Goal: Navigation & Orientation: Find specific page/section

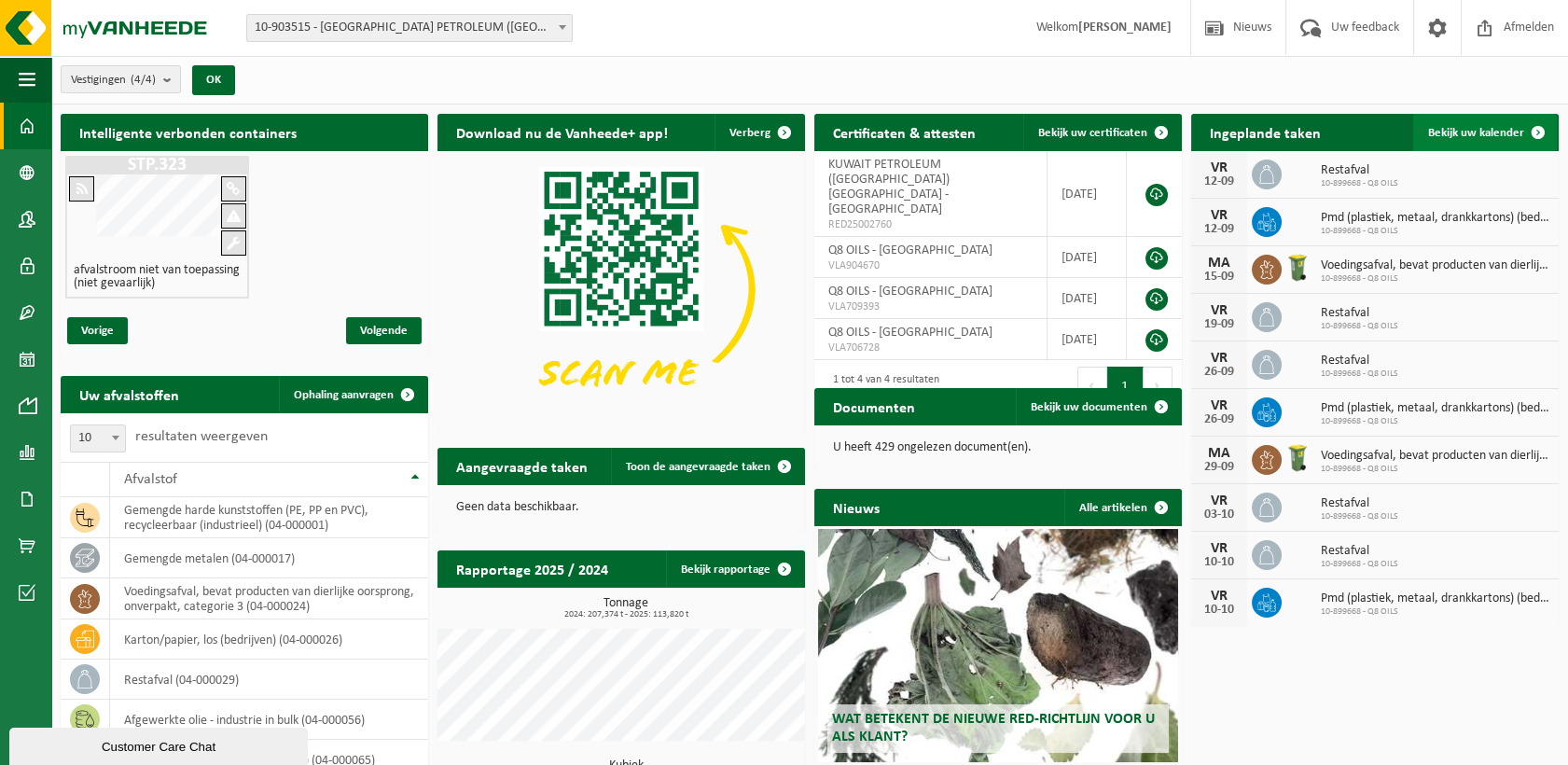
click at [1527, 123] on span at bounding box center [1538, 132] width 38 height 38
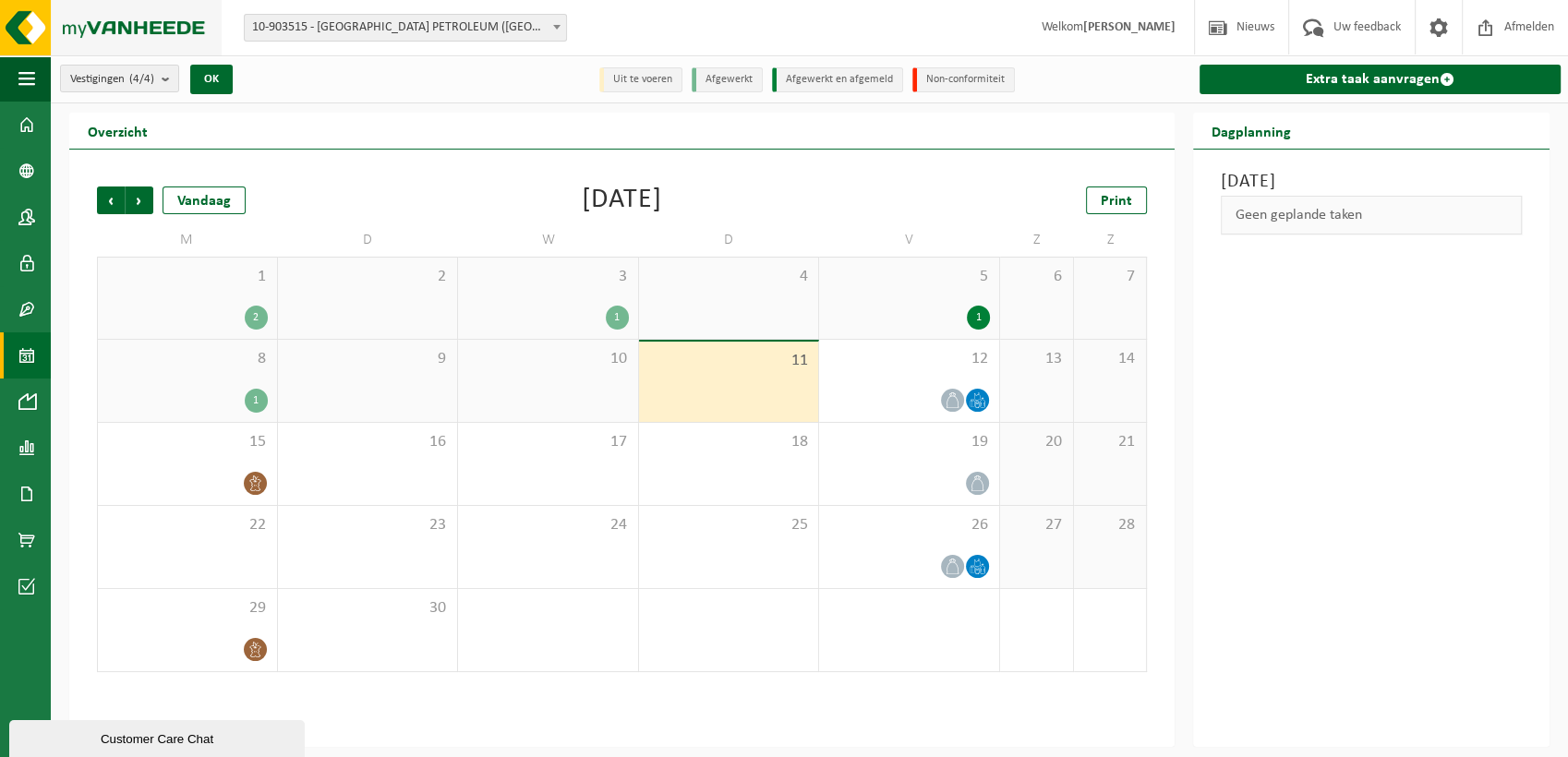
click at [39, 31] on img at bounding box center [111, 28] width 221 height 55
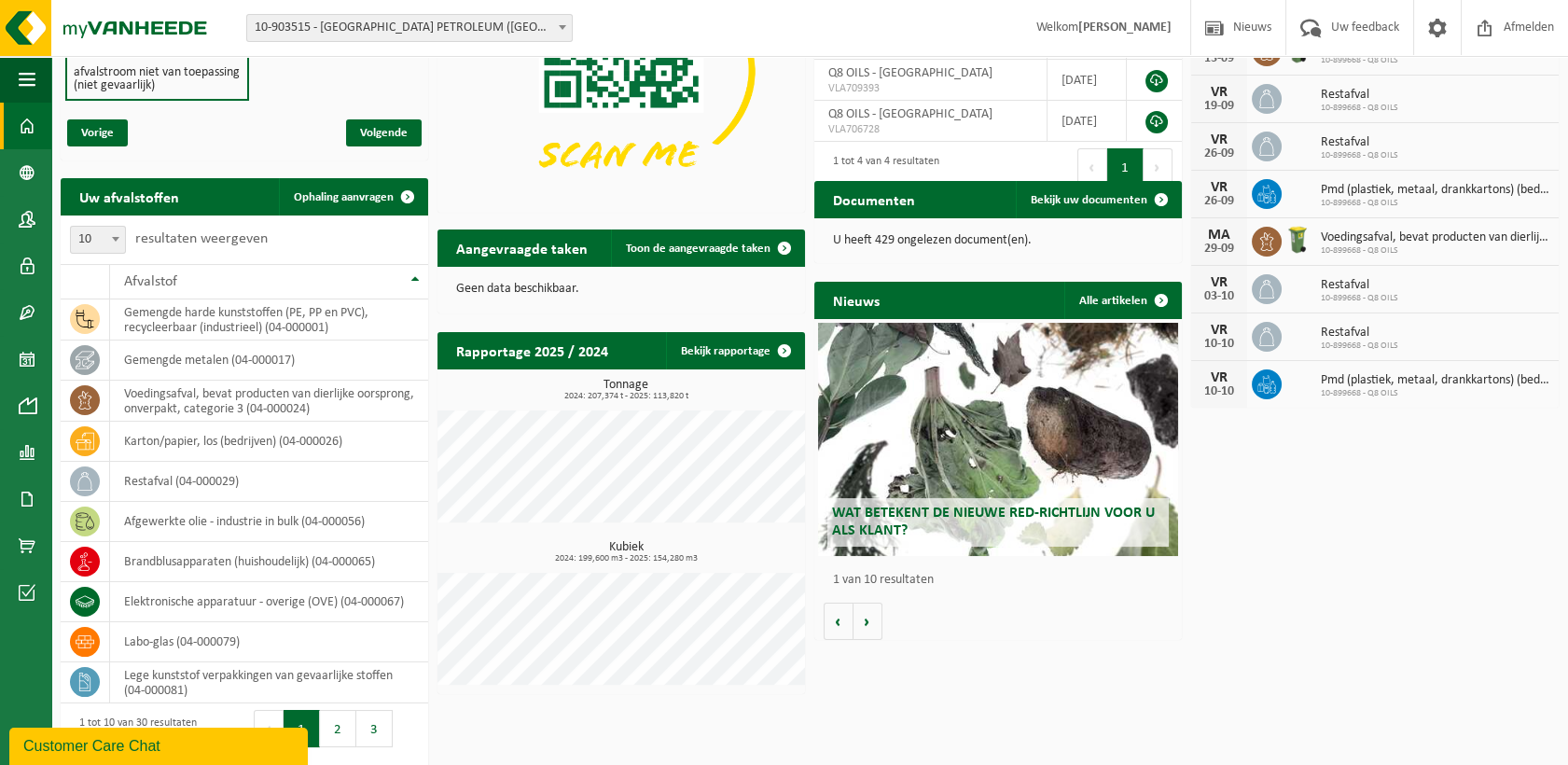
scroll to position [252, 0]
